Goal: Task Accomplishment & Management: Use online tool/utility

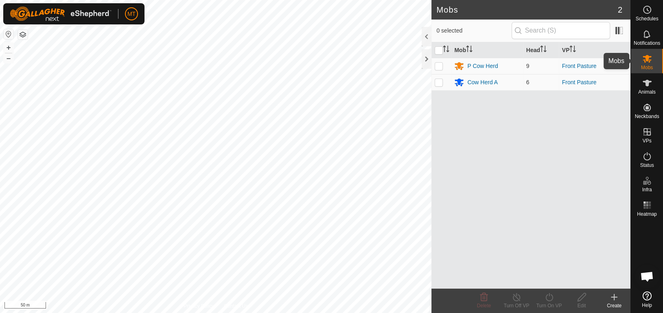
click at [647, 71] on div "Mobs" at bounding box center [647, 61] width 32 height 24
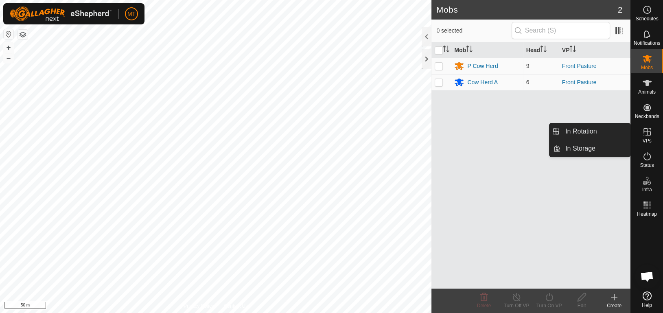
click at [657, 131] on div "VPs" at bounding box center [647, 134] width 32 height 24
click at [644, 133] on icon at bounding box center [647, 132] width 10 height 10
click at [607, 134] on link "In Rotation" at bounding box center [595, 131] width 70 height 16
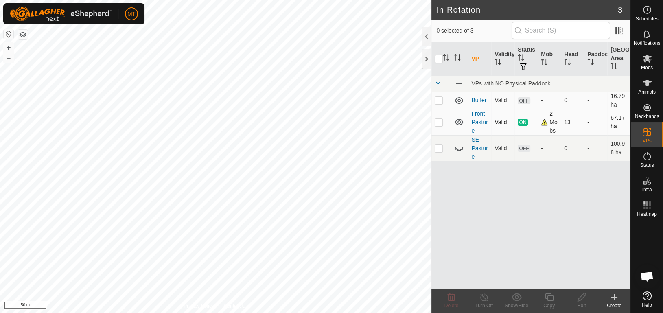
click at [439, 120] on p-checkbox at bounding box center [439, 122] width 8 height 7
checkbox input "true"
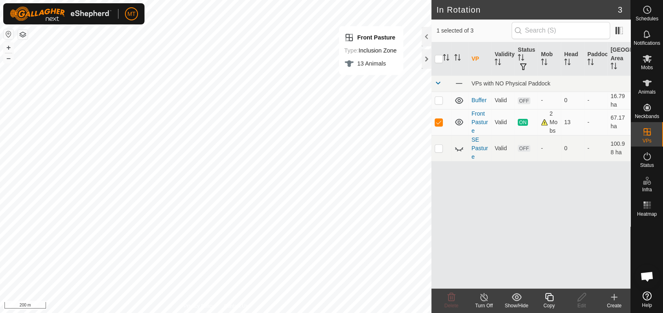
click at [483, 295] on icon at bounding box center [484, 297] width 10 height 10
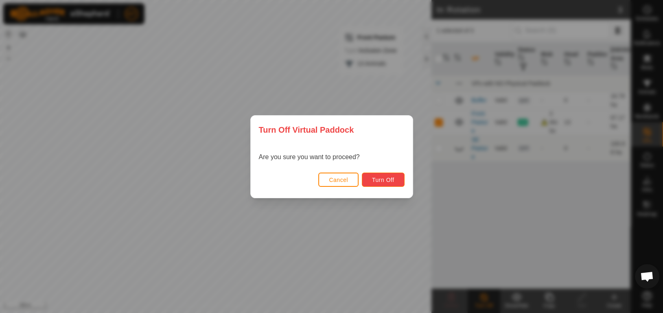
click at [396, 177] on button "Turn Off" at bounding box center [383, 180] width 43 height 14
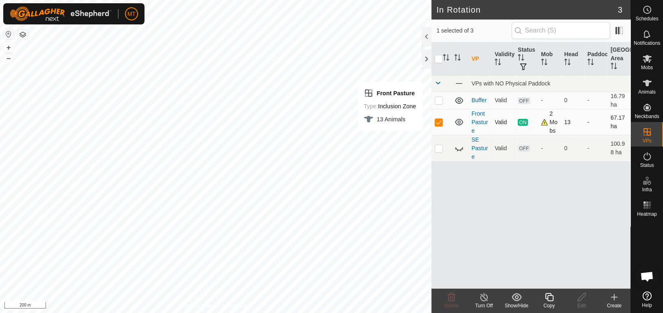
click at [439, 119] on p-checkbox at bounding box center [439, 122] width 8 height 7
checkbox input "true"
click at [646, 37] on icon at bounding box center [646, 34] width 7 height 8
